Goal: Transaction & Acquisition: Subscribe to service/newsletter

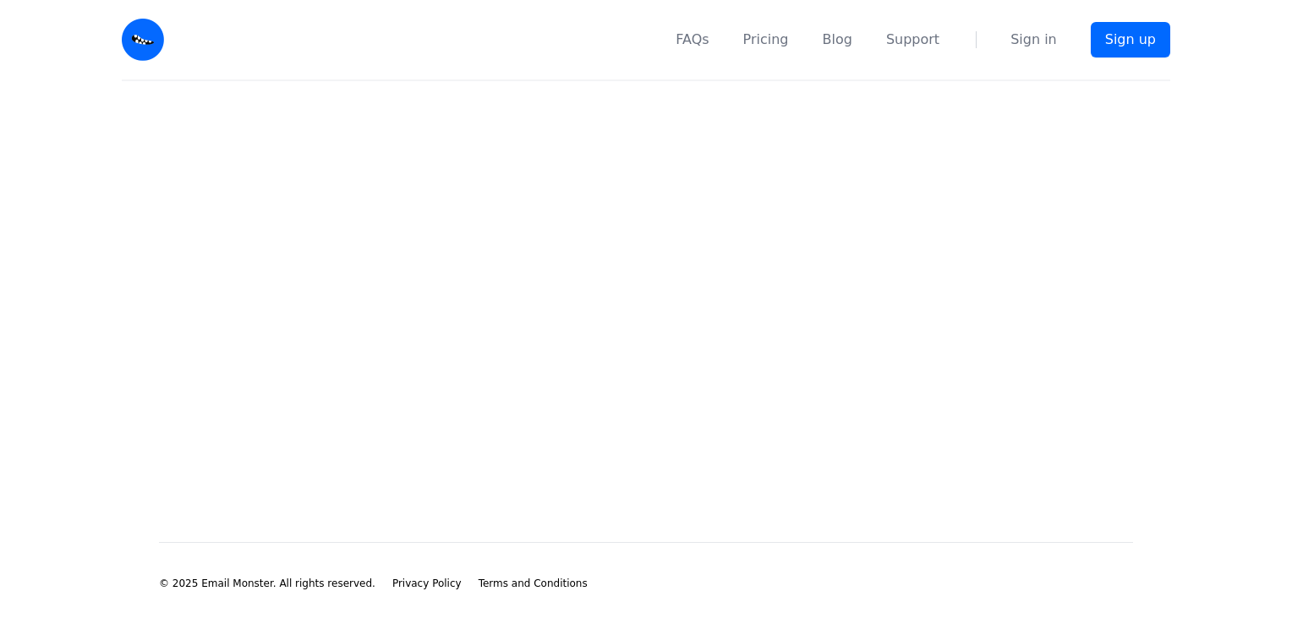
click at [159, 42] on img at bounding box center [143, 40] width 42 height 42
click at [1130, 56] on link "Sign up" at bounding box center [1130, 40] width 79 height 36
click at [1129, 47] on link "Sign up" at bounding box center [1130, 40] width 79 height 36
